Goal: Check status: Check status

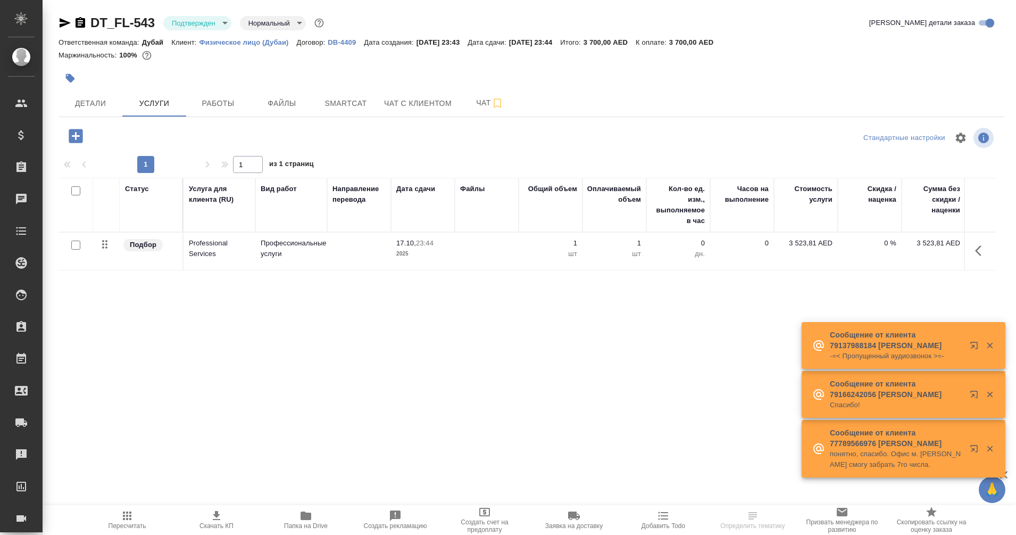
click at [90, 103] on span "Детали" at bounding box center [90, 103] width 51 height 13
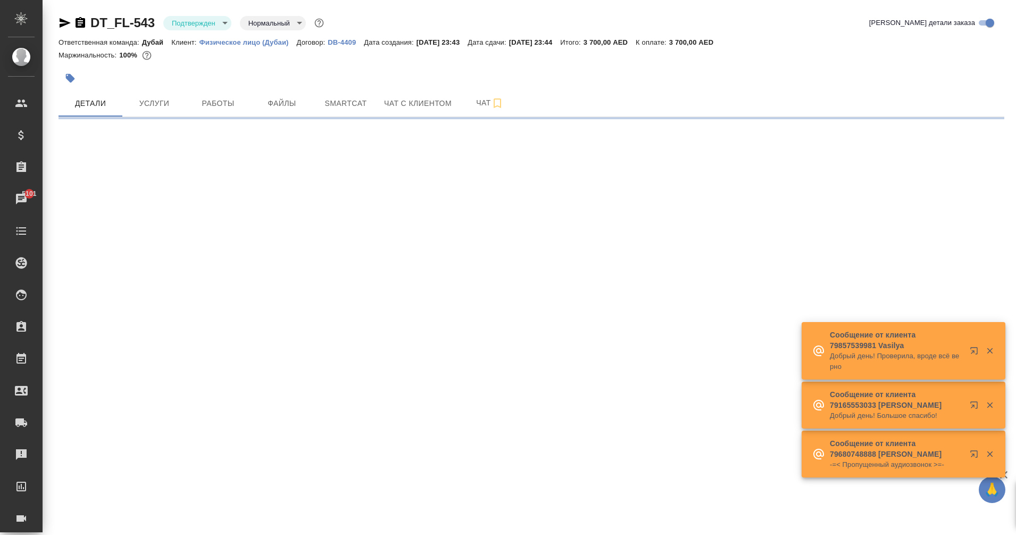
select select "RU"
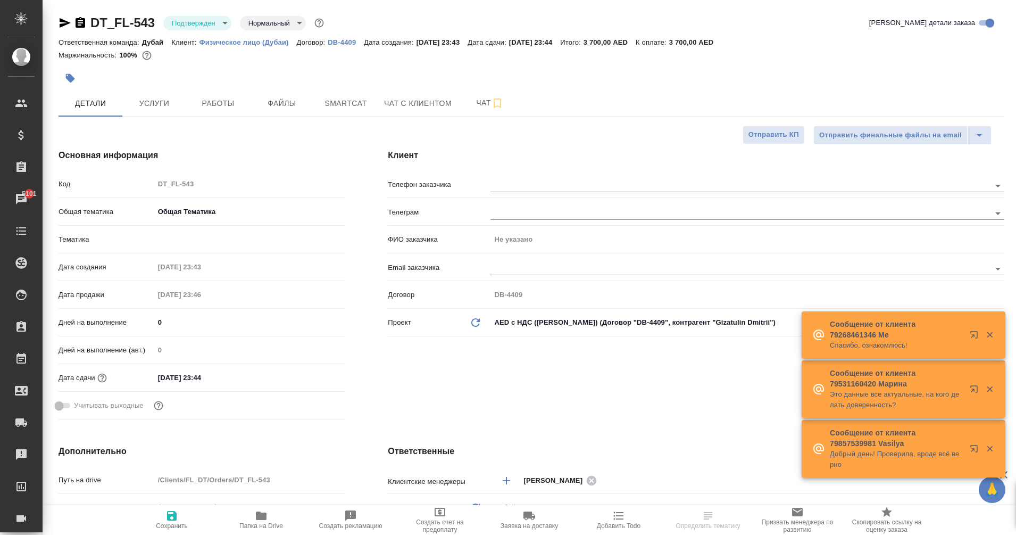
type textarea "x"
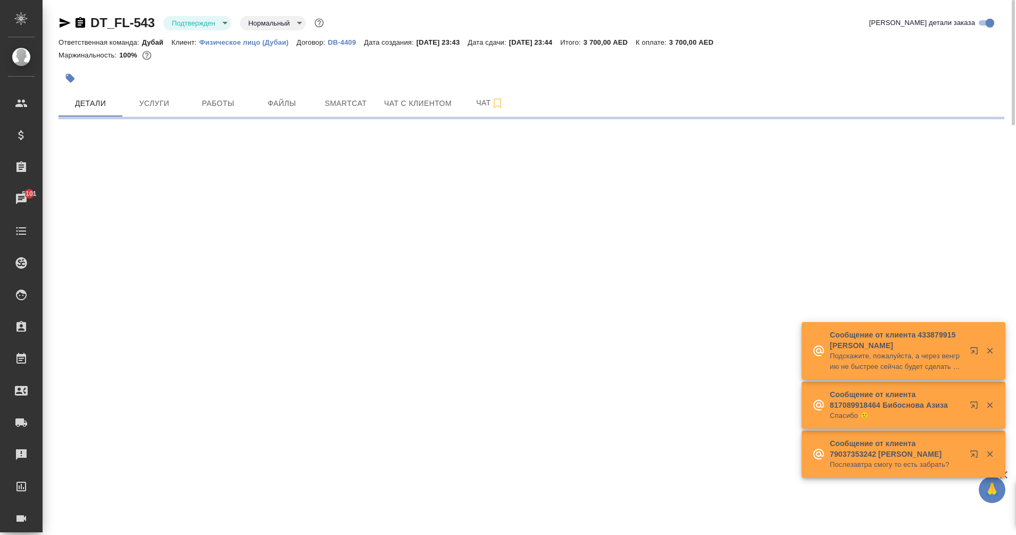
select select "RU"
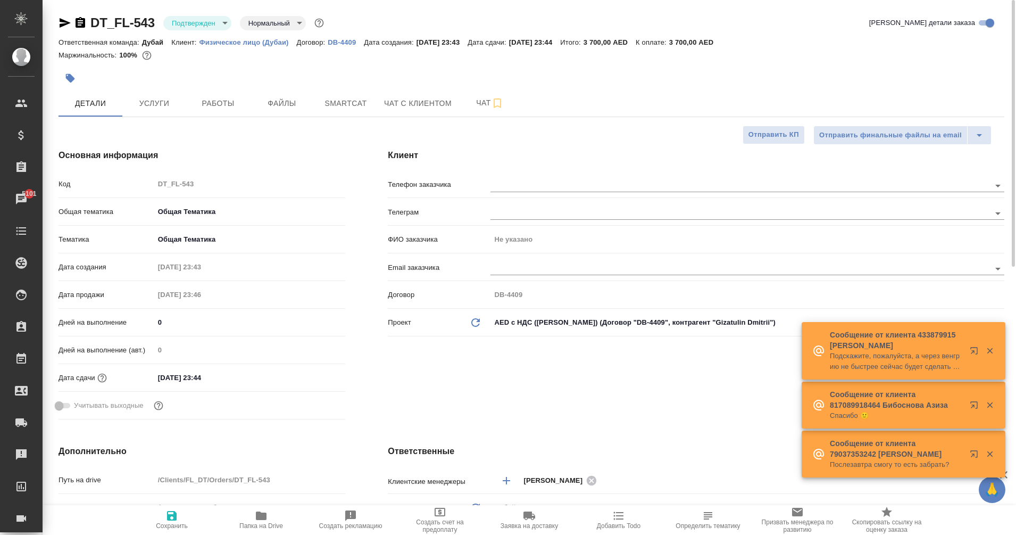
type textarea "x"
